Goal: Information Seeking & Learning: Learn about a topic

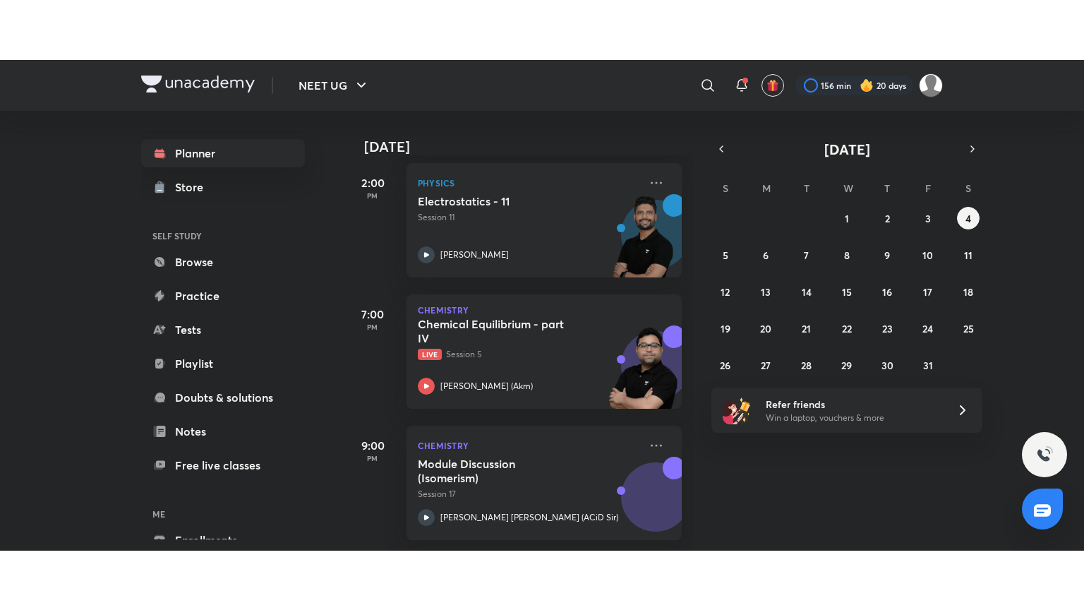
scroll to position [741, 0]
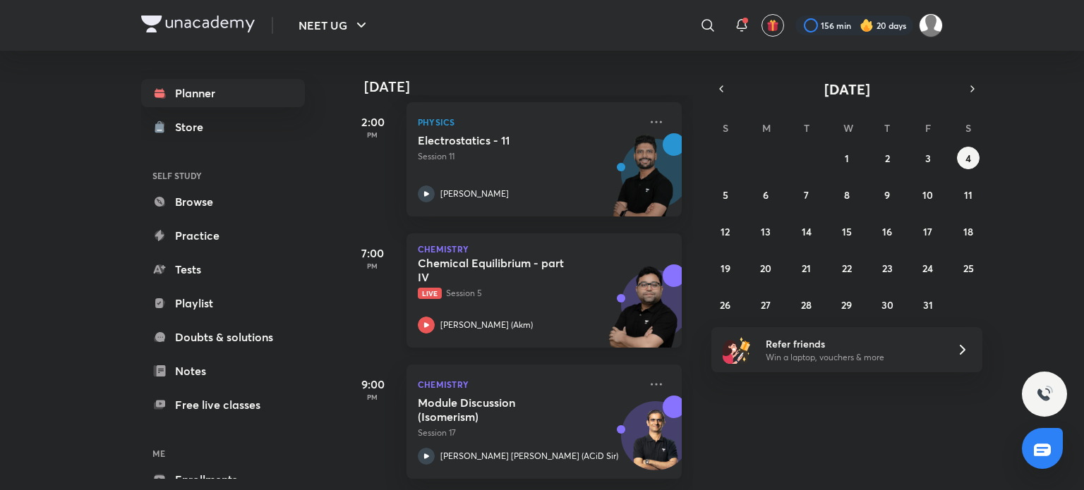
click at [539, 297] on div "Chemical Equilibrium - part IV Live Session 5 [PERSON_NAME] ([GEOGRAPHIC_DATA])" at bounding box center [529, 295] width 222 height 78
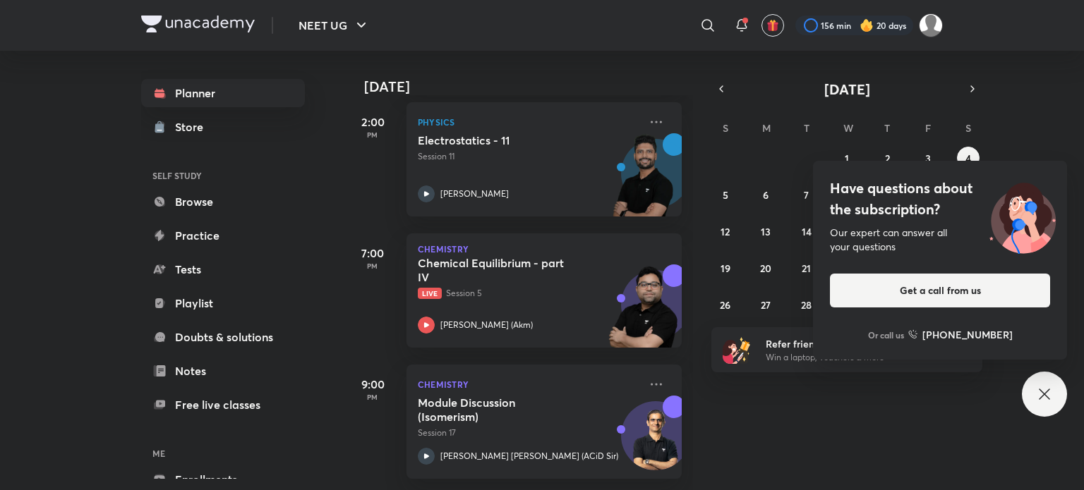
scroll to position [622, 0]
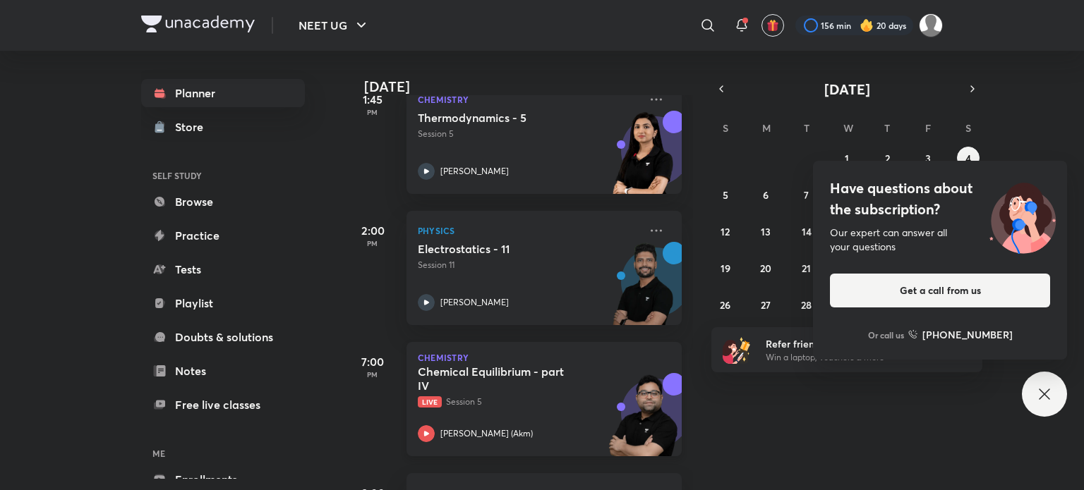
click at [551, 387] on h5 "Chemical Equilibrium - part IV" at bounding box center [506, 379] width 176 height 28
click at [1038, 397] on icon at bounding box center [1044, 394] width 17 height 17
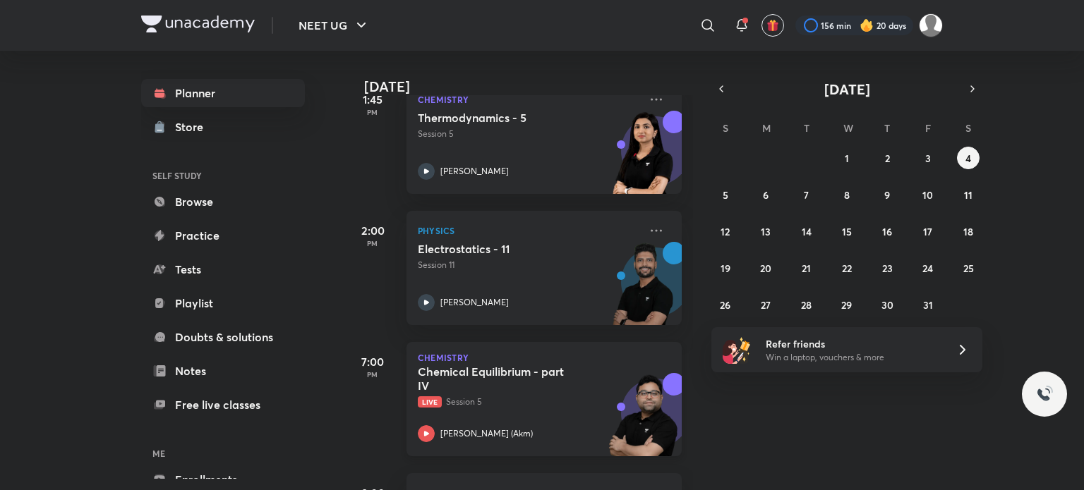
click at [488, 402] on p "Live Session 5" at bounding box center [529, 402] width 222 height 13
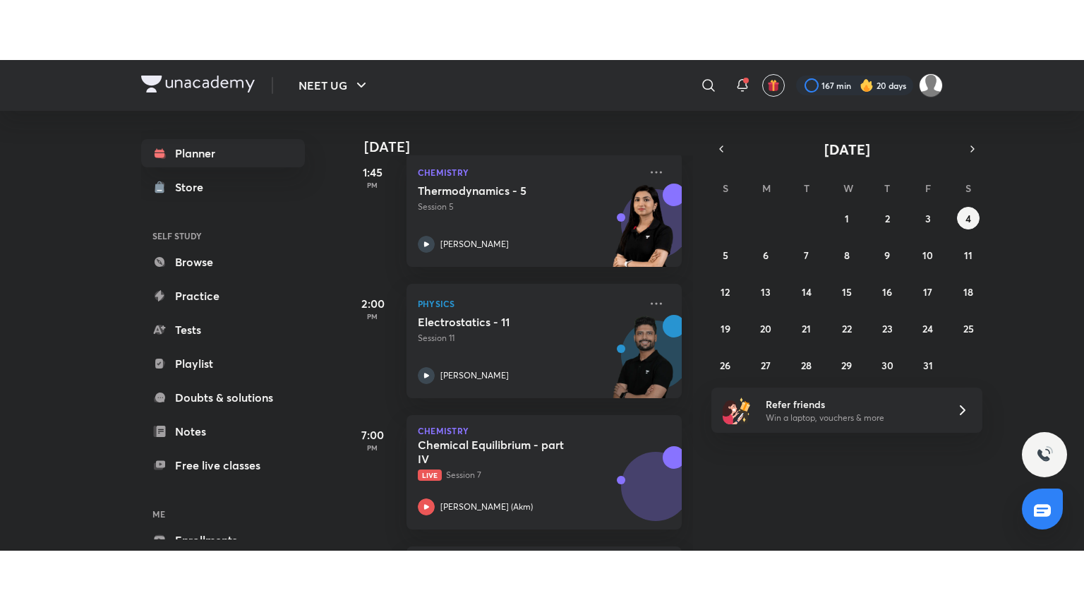
scroll to position [741, 0]
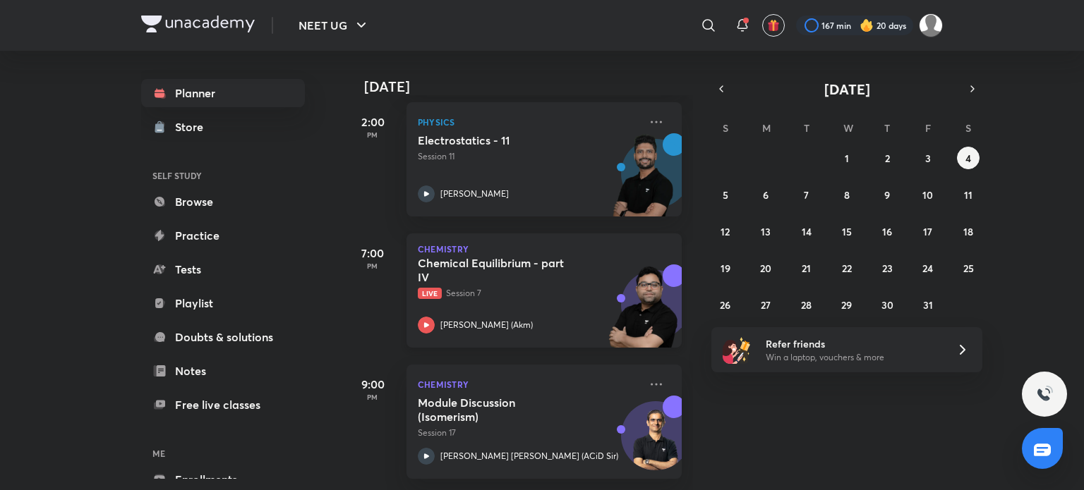
click at [534, 317] on div "[PERSON_NAME] (Akm)" at bounding box center [529, 325] width 222 height 17
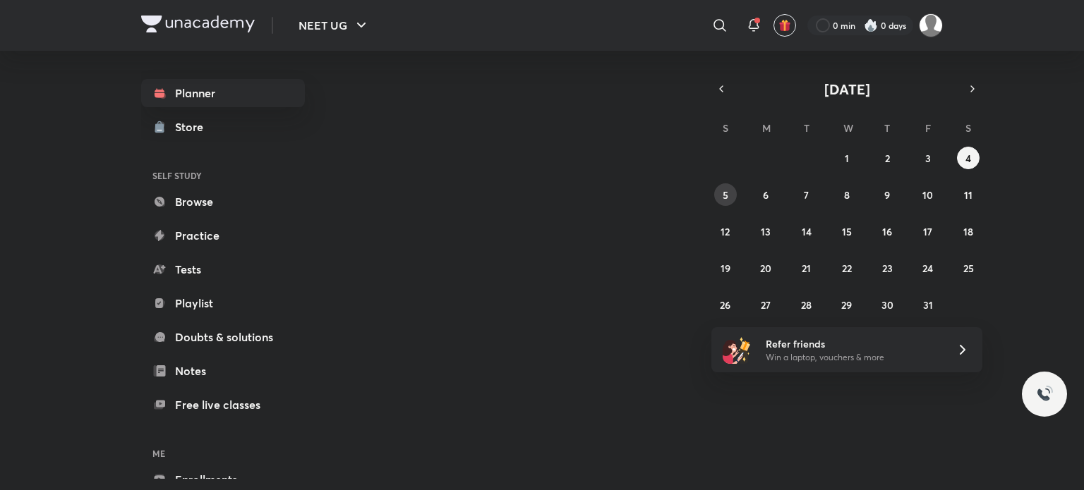
click at [723, 194] on abbr "5" at bounding box center [726, 194] width 6 height 13
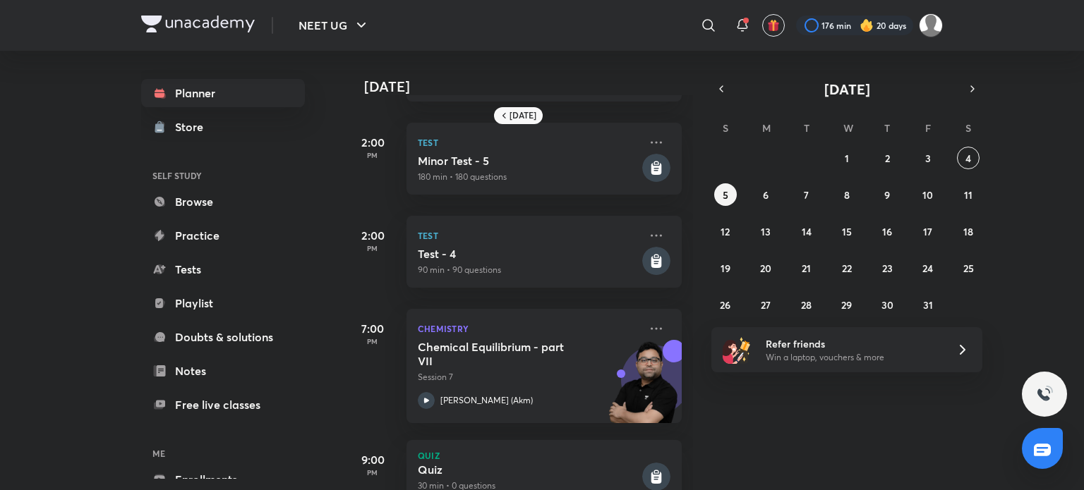
scroll to position [487, 0]
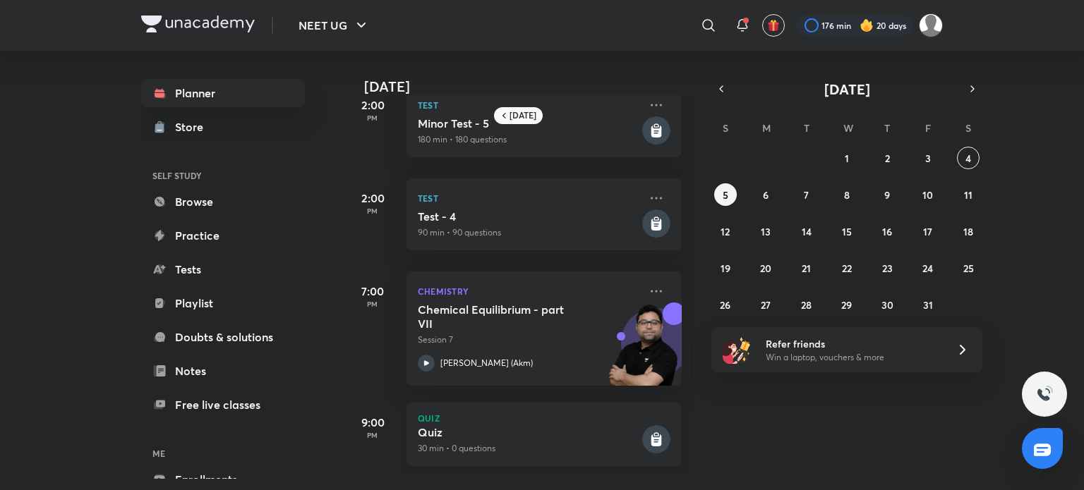
click at [537, 414] on p "Quiz" at bounding box center [544, 418] width 253 height 8
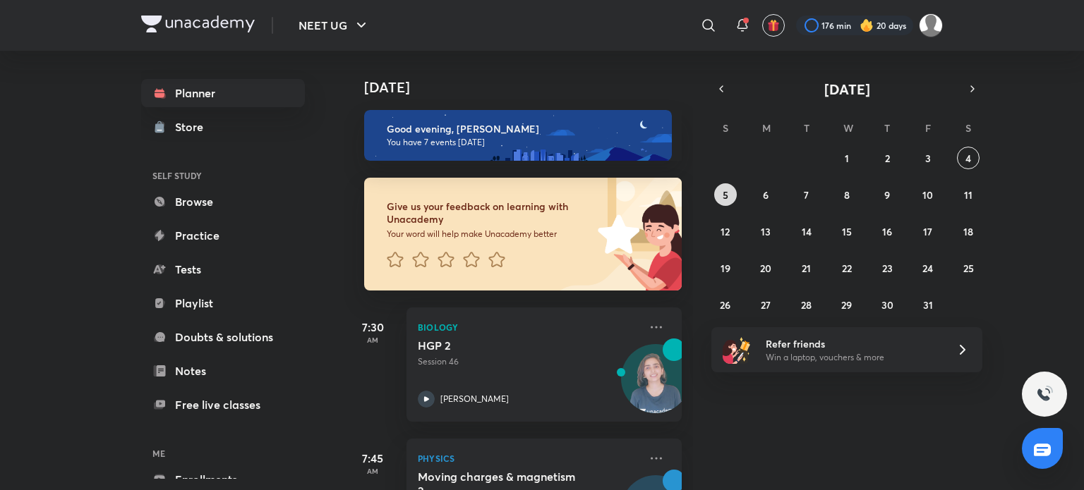
click at [728, 202] on button "5" at bounding box center [725, 194] width 23 height 23
